Goal: Task Accomplishment & Management: Complete application form

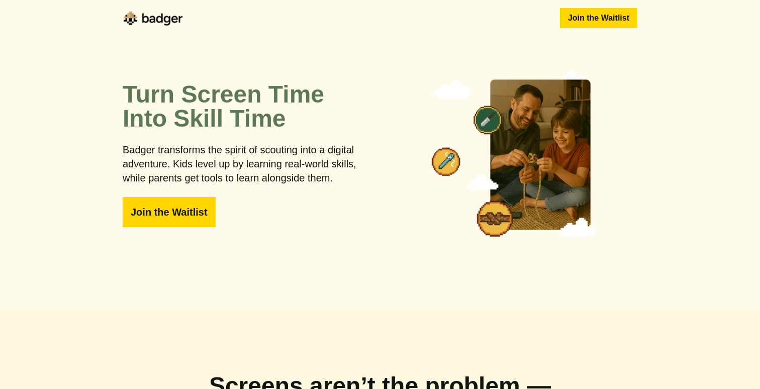
click at [158, 207] on button "Join the Waitlist" at bounding box center [169, 212] width 93 height 30
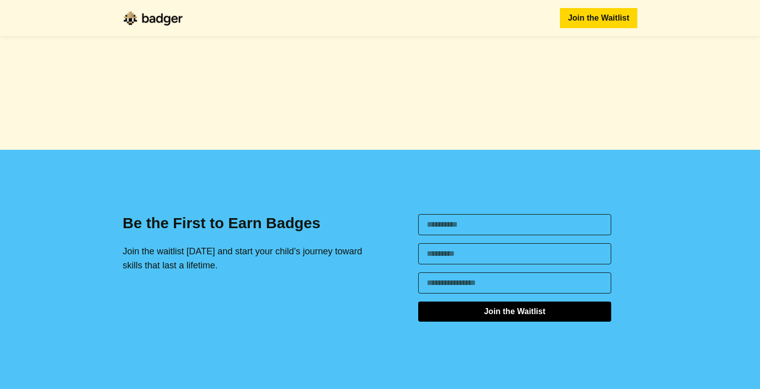
scroll to position [1578, 0]
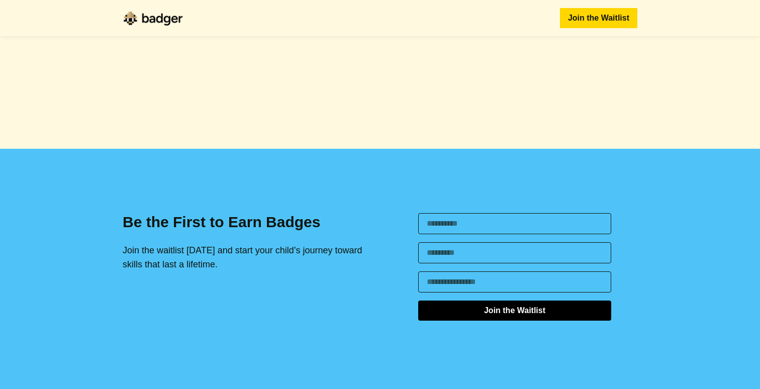
click at [544, 220] on input "text" at bounding box center [514, 223] width 193 height 21
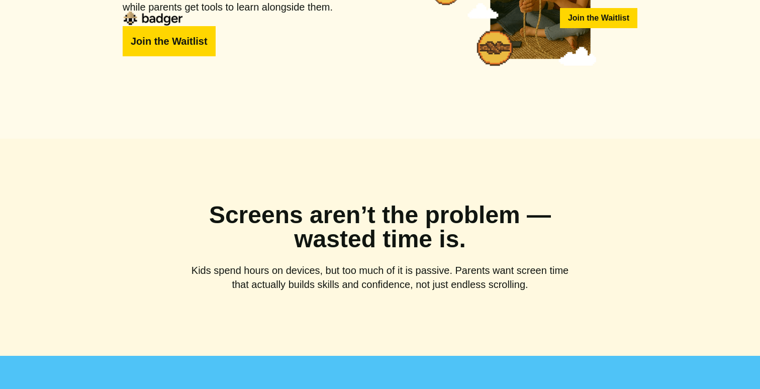
scroll to position [0, 0]
